Goal: Answer question/provide support: Share knowledge or assist other users

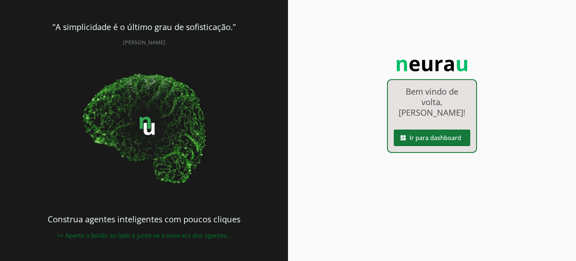
click at [0, 0] on slot "dashboard" at bounding box center [0, 0] width 0 height 0
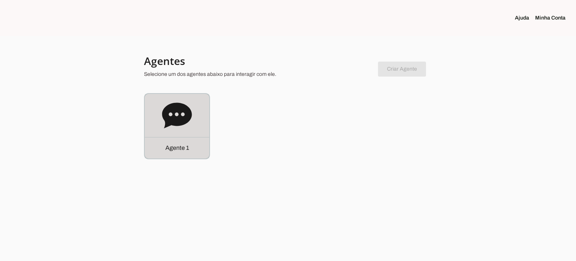
click at [173, 123] on icon at bounding box center [177, 114] width 30 height 25
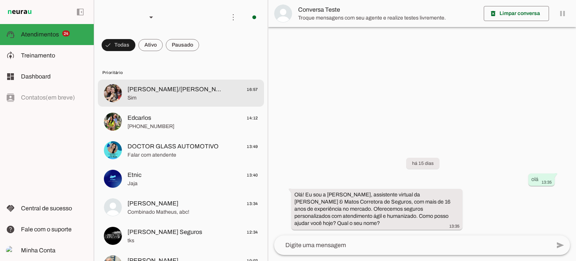
click at [211, 94] on span "Sim" at bounding box center [192, 97] width 130 height 7
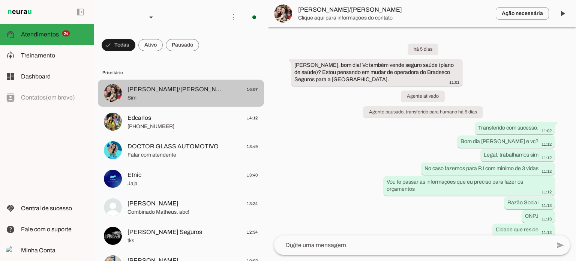
scroll to position [2110, 0]
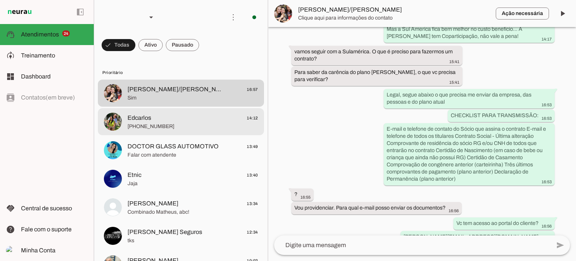
click at [178, 123] on span "[PHONE_NUMBER]" at bounding box center [192, 126] width 130 height 7
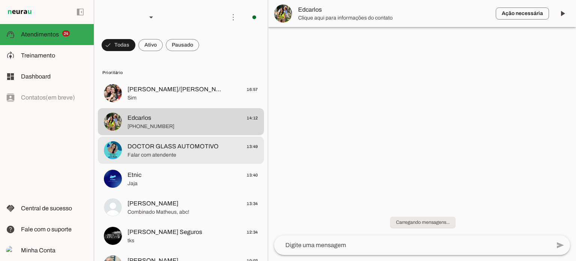
click at [159, 106] on md-item "DOCTOR GLASS AUTOMOTIVO 13:49 Falar com atendente" at bounding box center [181, 92] width 166 height 27
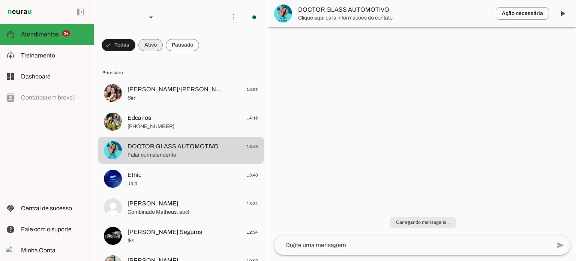
click at [135, 41] on span at bounding box center [119, 45] width 34 height 18
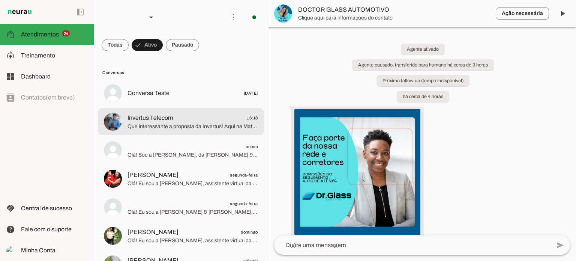
click at [171, 120] on span "Invertus Telecom" at bounding box center [150, 117] width 46 height 9
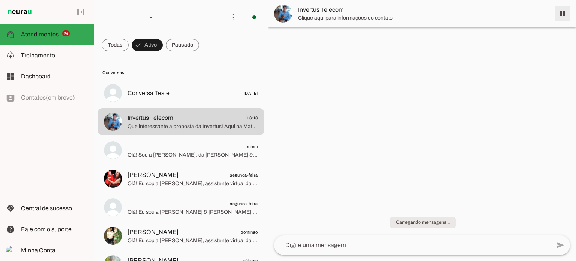
click at [560, 16] on span at bounding box center [562, 13] width 18 height 18
